Goal: Task Accomplishment & Management: Use online tool/utility

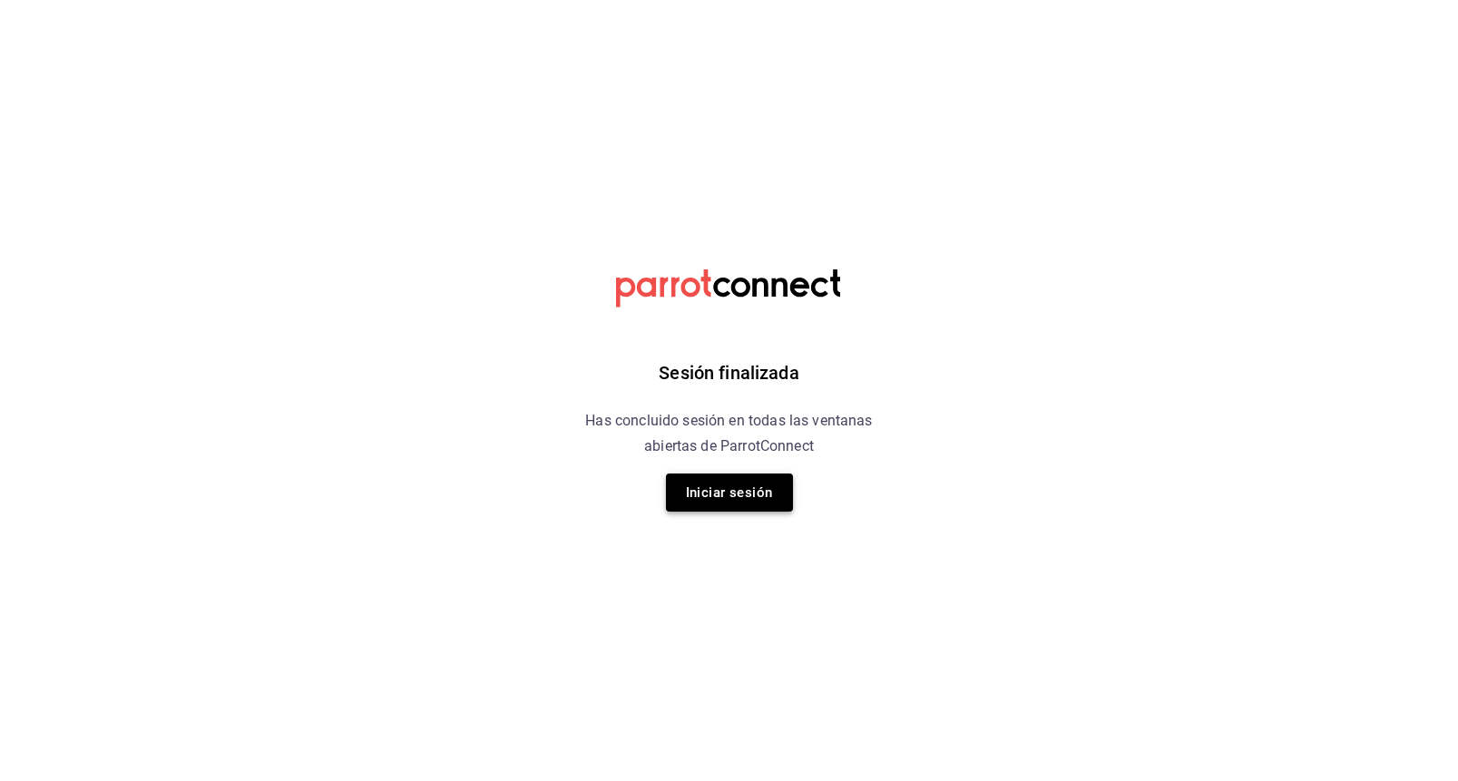
click at [721, 512] on button "Iniciar sesión" at bounding box center [729, 493] width 127 height 38
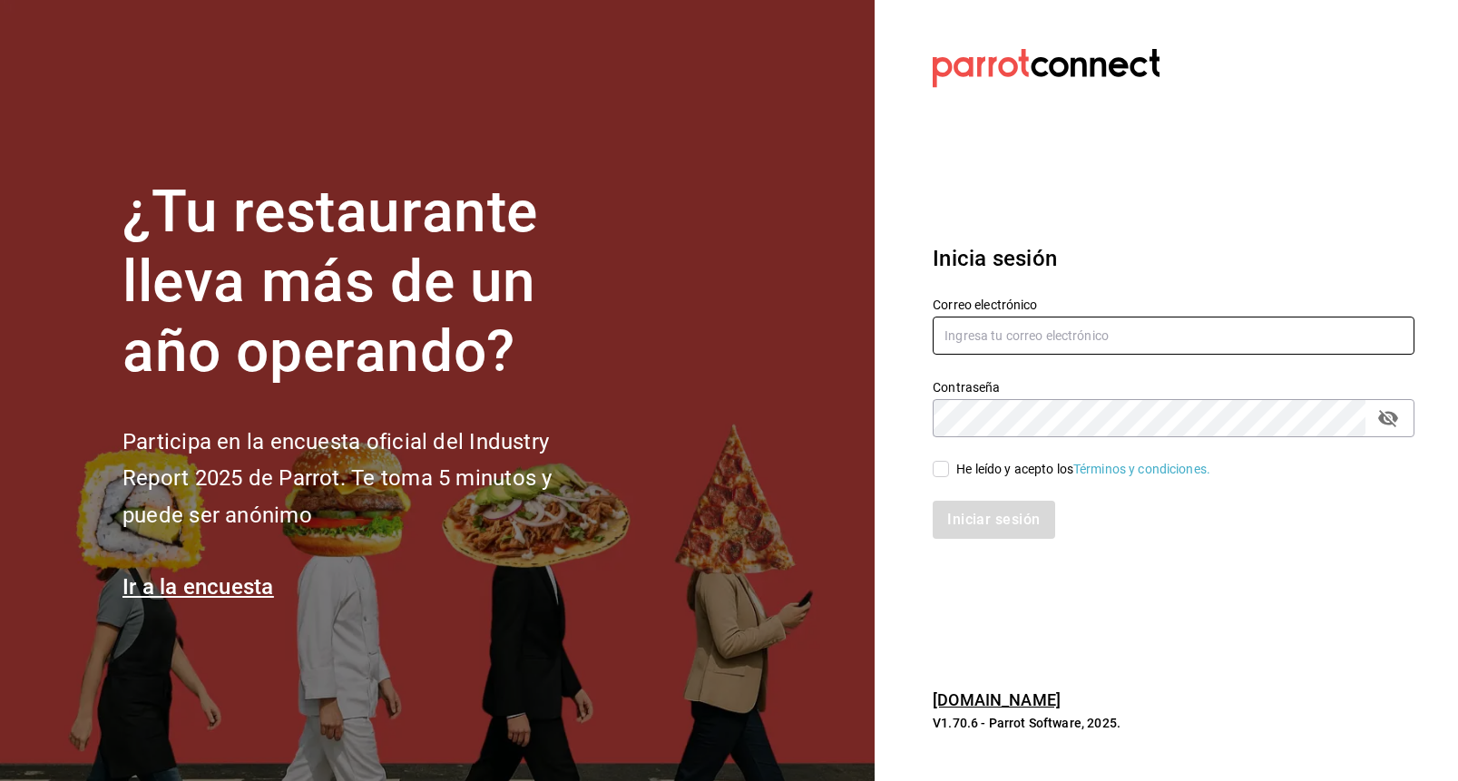
type input "[EMAIL_ADDRESS][PERSON_NAME][DOMAIN_NAME]"
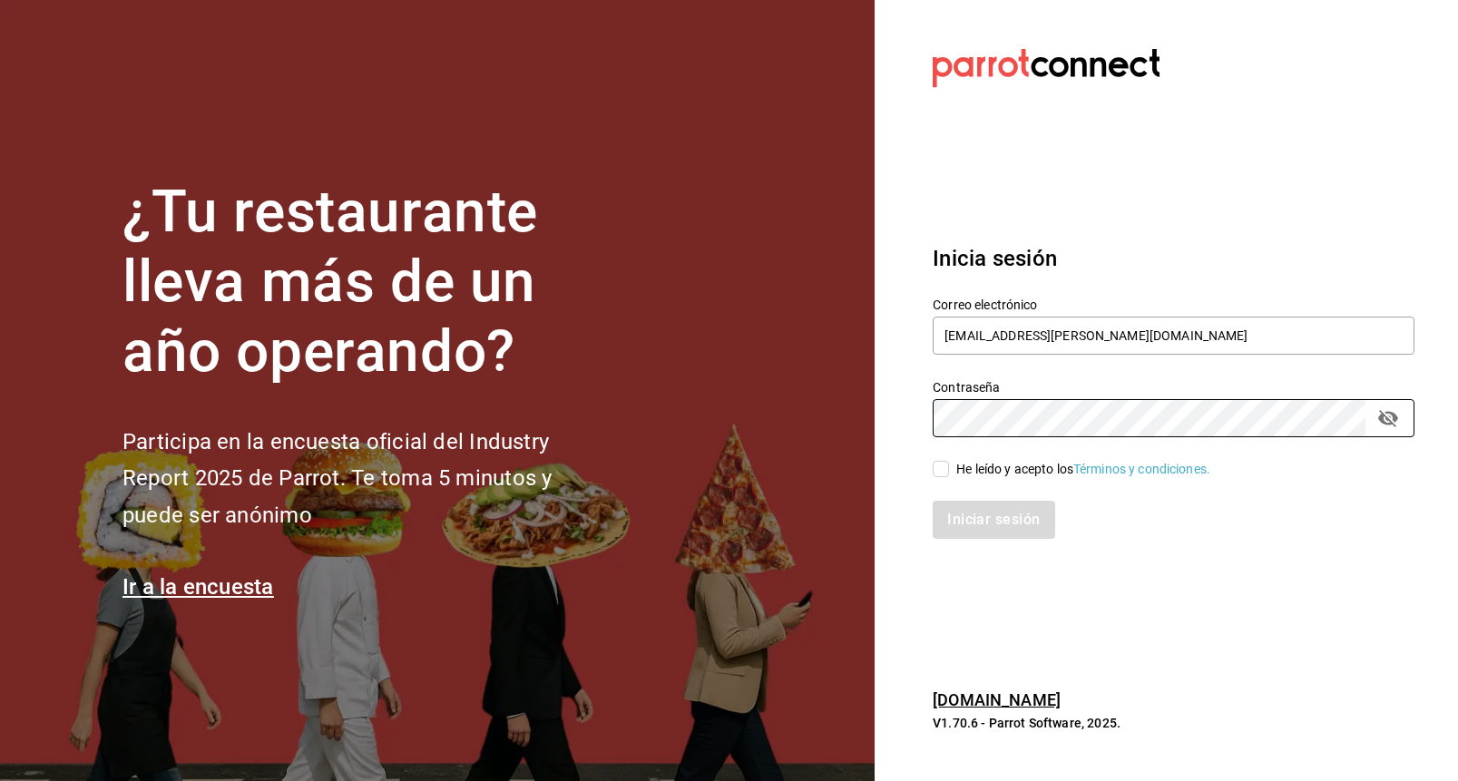
click at [954, 475] on span "He leído y acepto los Términos y condiciones." at bounding box center [1079, 469] width 261 height 19
click at [949, 475] on input "He leído y acepto los Términos y condiciones." at bounding box center [941, 469] width 16 height 16
checkbox input "true"
click at [965, 498] on div "Iniciar sesión" at bounding box center [1163, 509] width 504 height 60
click at [956, 519] on button "Iniciar sesión" at bounding box center [994, 520] width 123 height 38
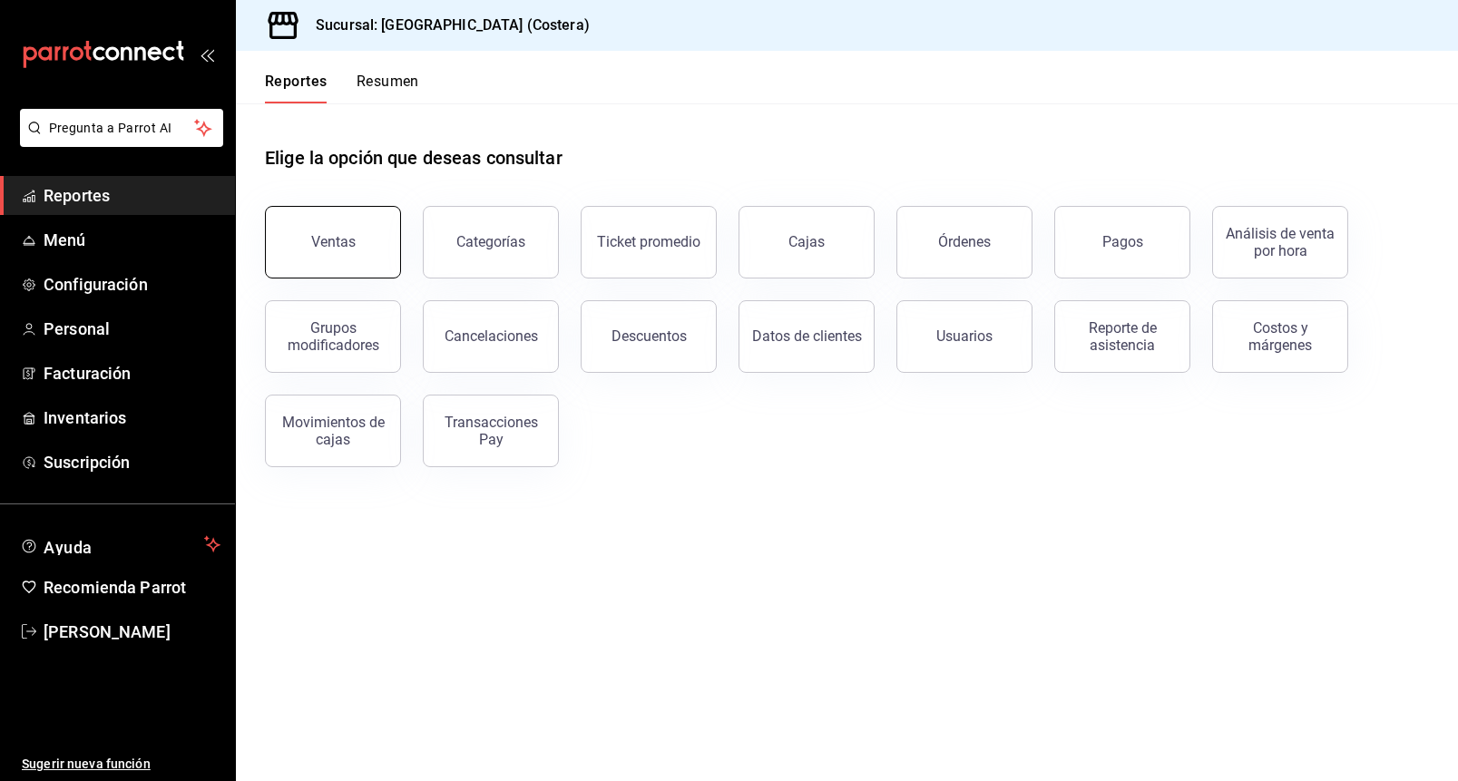
click at [362, 261] on button "Ventas" at bounding box center [333, 242] width 136 height 73
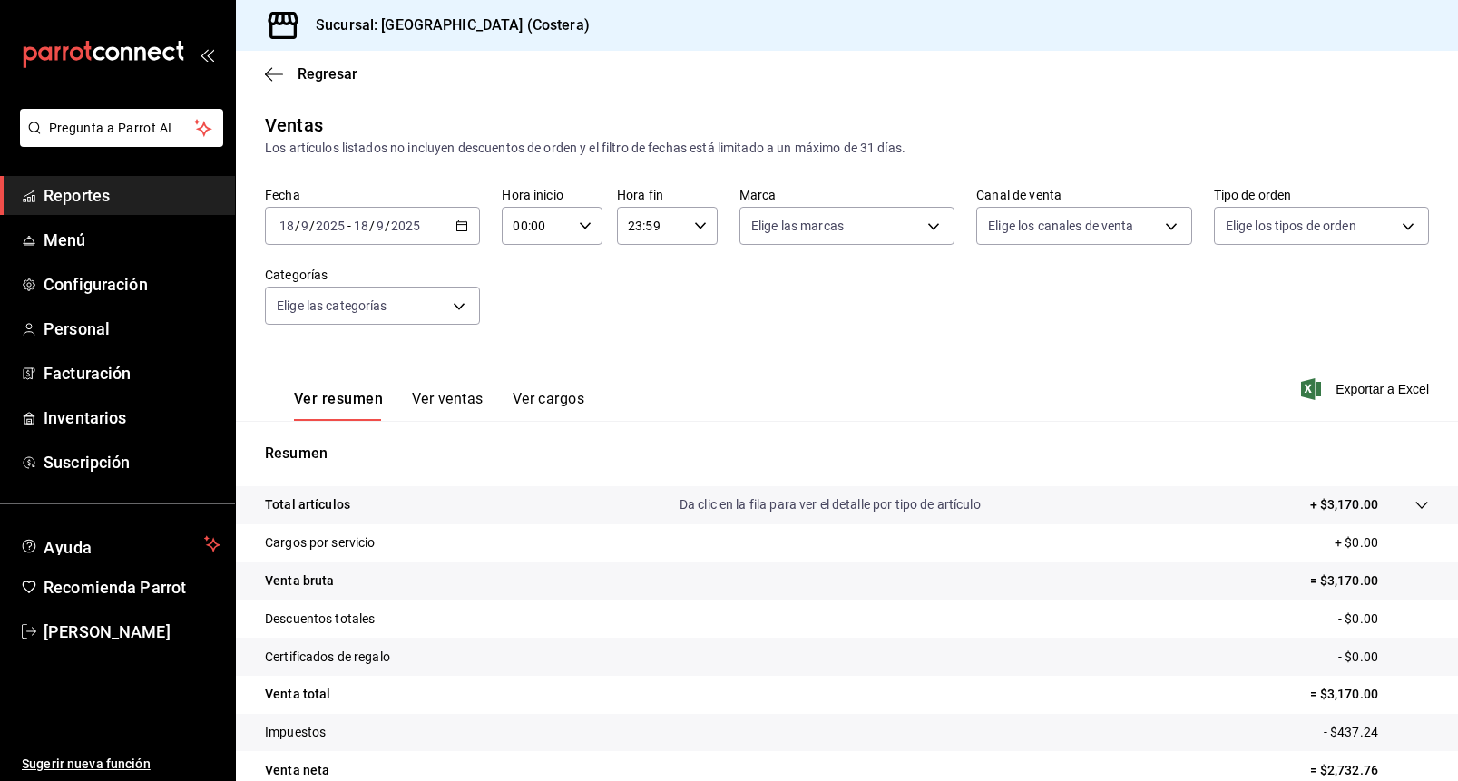
click at [449, 397] on button "Ver ventas" at bounding box center [448, 405] width 72 height 31
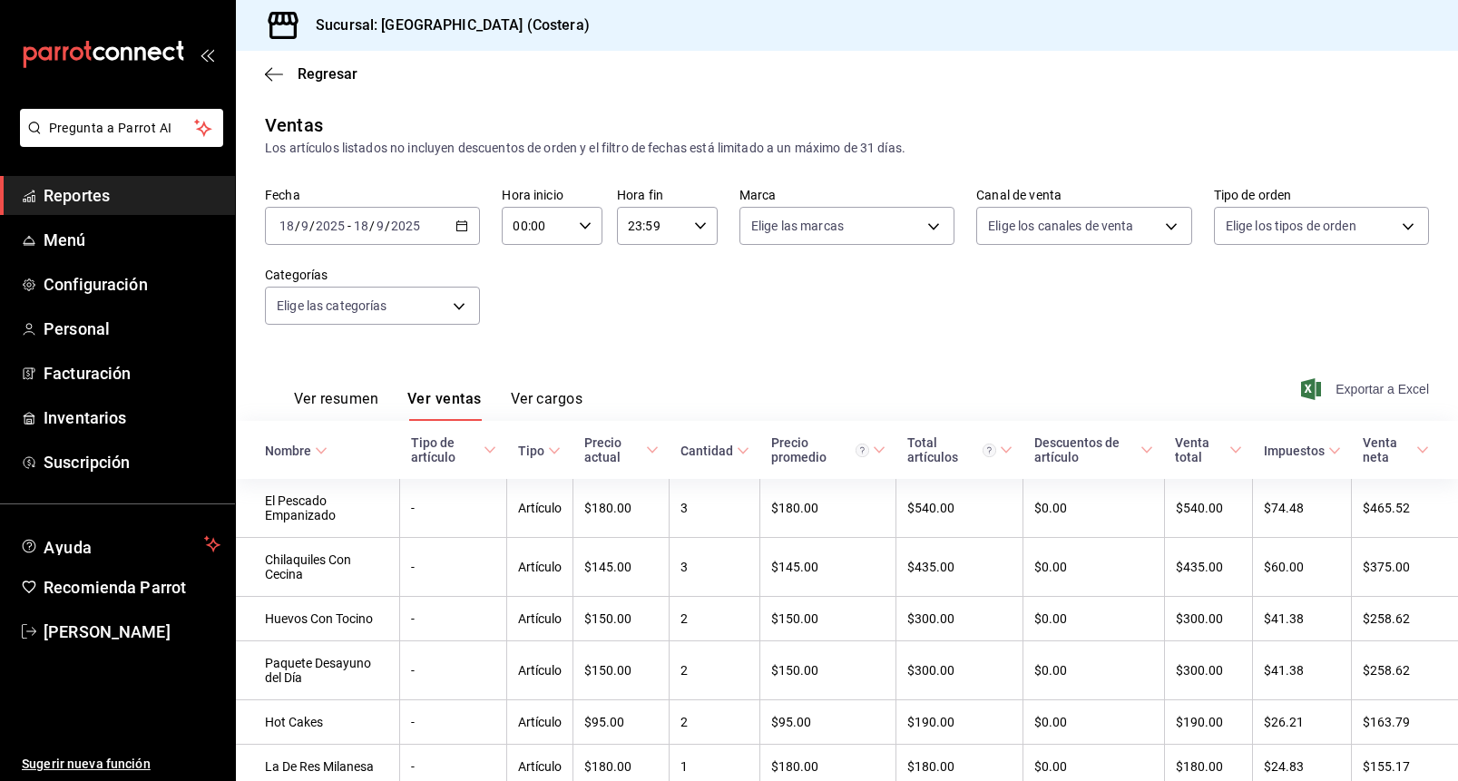
click at [1323, 389] on span "Exportar a Excel" at bounding box center [1367, 389] width 124 height 22
click at [877, 58] on div "Regresar" at bounding box center [847, 74] width 1222 height 46
